Goal: Check status: Check status

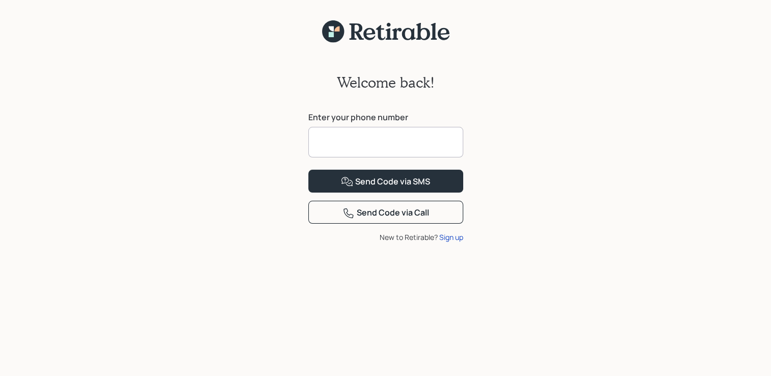
click at [368, 142] on input at bounding box center [385, 142] width 155 height 31
type input "**********"
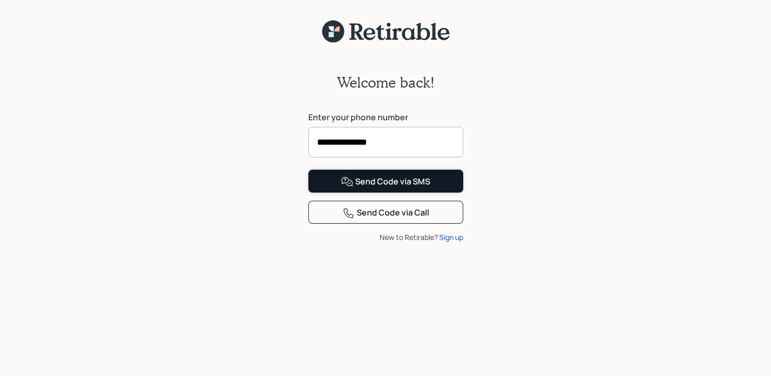
click at [362, 188] on div "Send Code via SMS" at bounding box center [385, 182] width 89 height 12
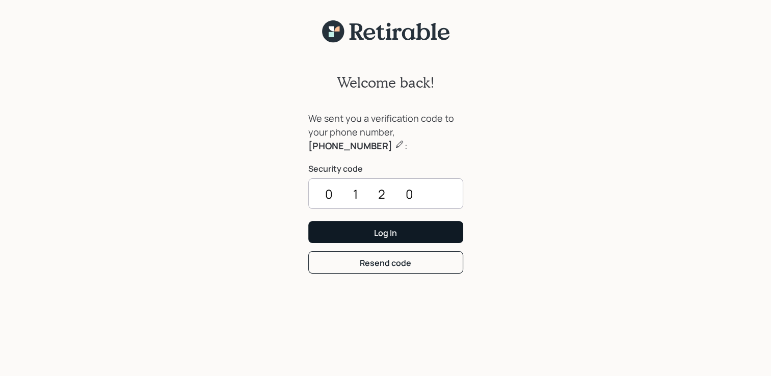
type input "0120"
click at [379, 231] on div "Log In" at bounding box center [385, 232] width 23 height 11
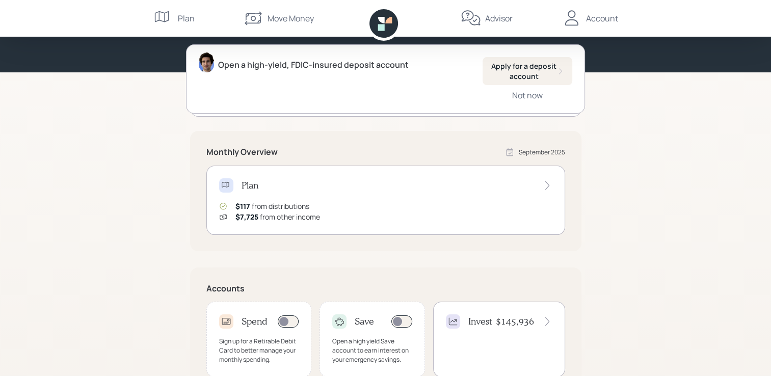
scroll to position [102, 0]
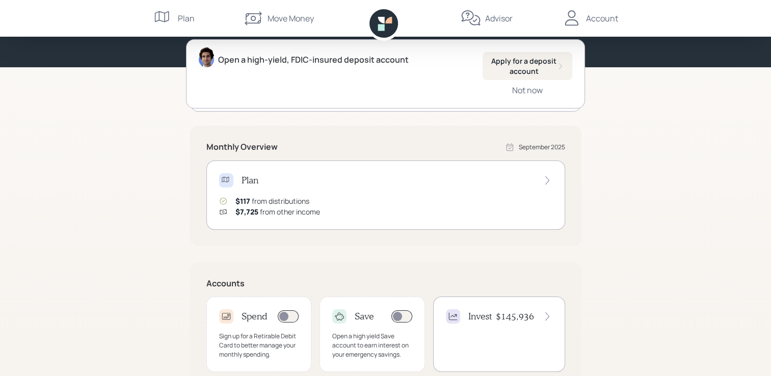
click at [547, 177] on icon at bounding box center [547, 180] width 10 height 10
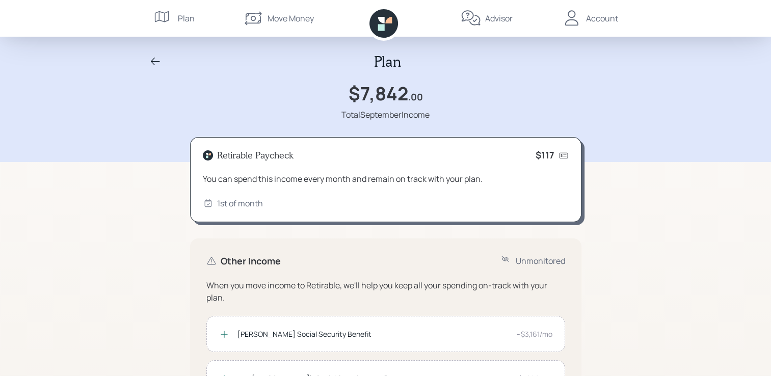
click at [596, 16] on div "Account" at bounding box center [602, 18] width 32 height 12
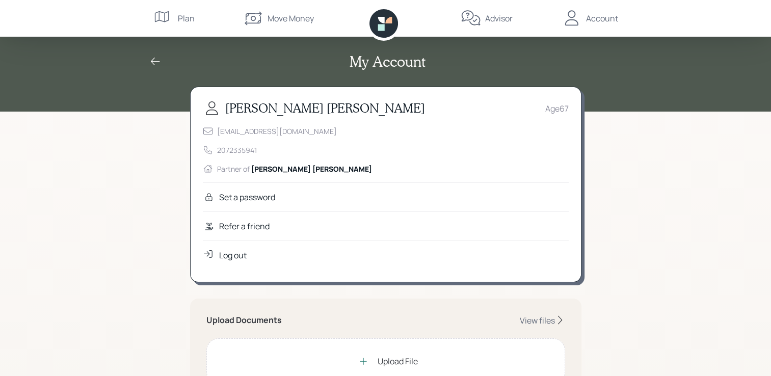
click at [152, 59] on icon at bounding box center [155, 62] width 12 height 12
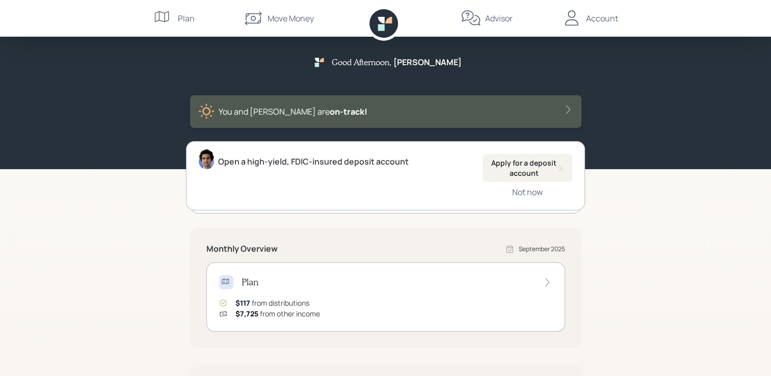
click at [181, 15] on div "Plan" at bounding box center [186, 18] width 17 height 12
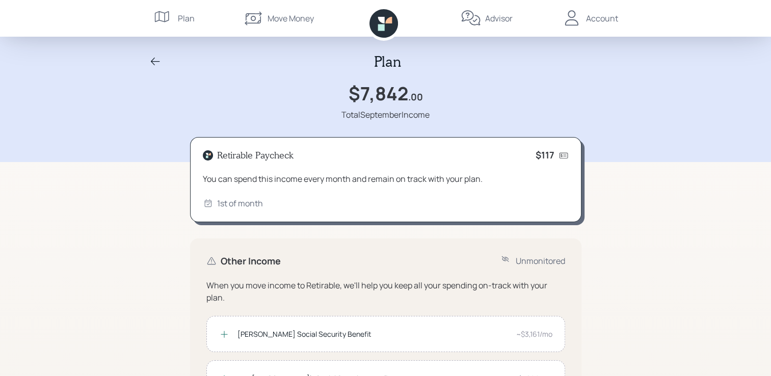
click at [151, 58] on icon at bounding box center [155, 62] width 12 height 12
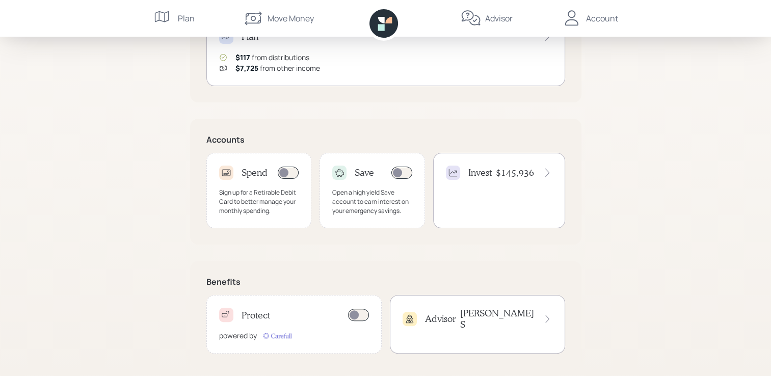
scroll to position [255, 0]
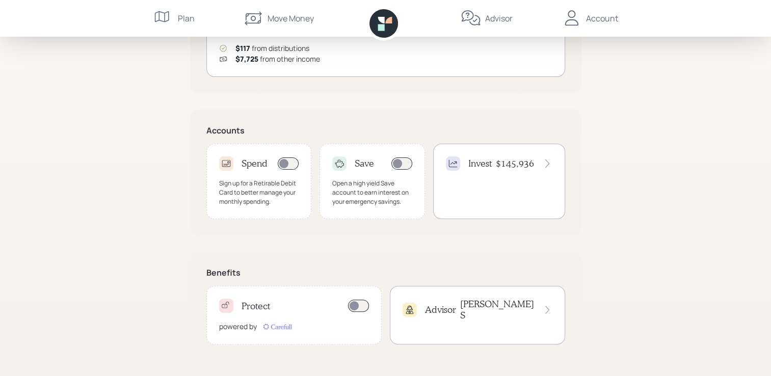
click at [546, 158] on icon at bounding box center [547, 163] width 10 height 10
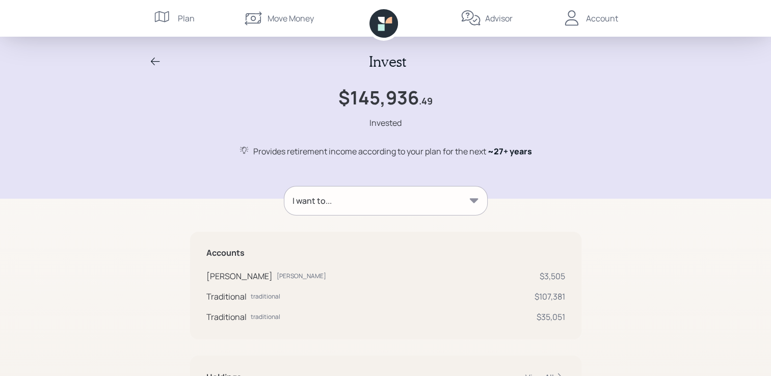
click at [473, 197] on icon at bounding box center [474, 201] width 10 height 10
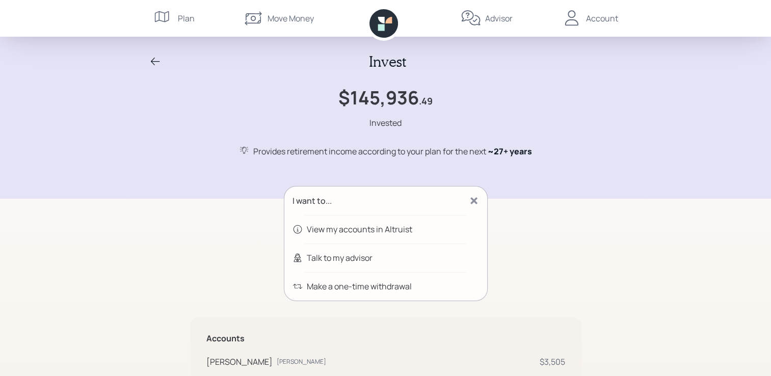
click at [346, 225] on div "View my accounts in Altruist" at bounding box center [359, 229] width 105 height 12
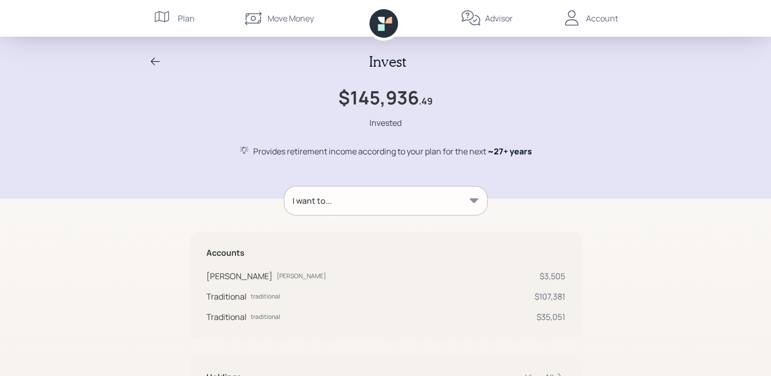
click at [153, 59] on icon at bounding box center [155, 62] width 12 height 12
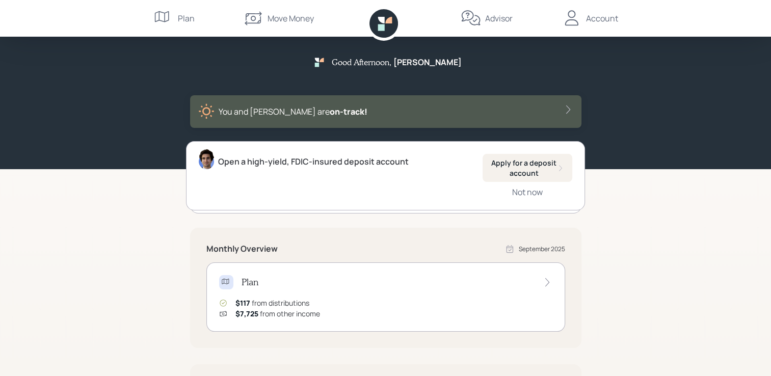
click at [252, 311] on span "$7,725" at bounding box center [246, 314] width 23 height 10
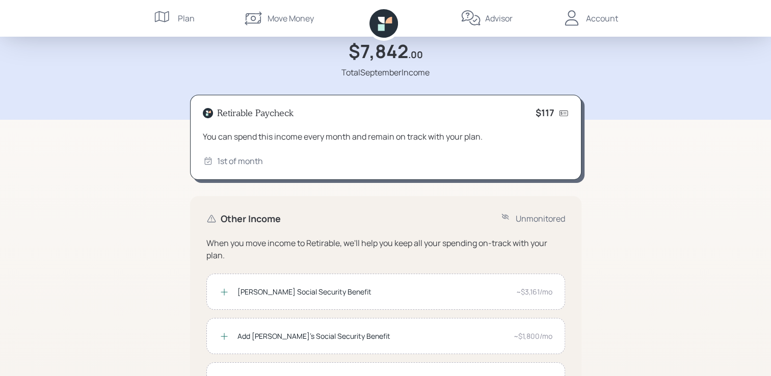
scroll to position [102, 0]
